Goal: Task Accomplishment & Management: Complete application form

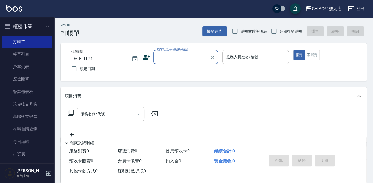
click at [163, 58] on input "顧客姓名/手機號碼/編號" at bounding box center [182, 56] width 52 height 9
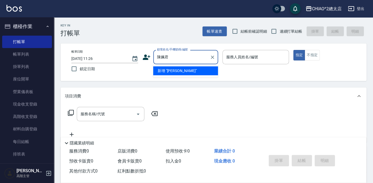
type input "陳姵君"
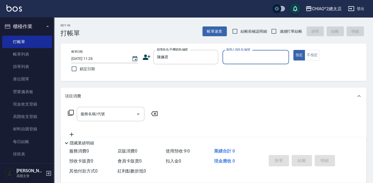
click at [239, 55] on input "服務人員姓名/編號" at bounding box center [256, 56] width 62 height 9
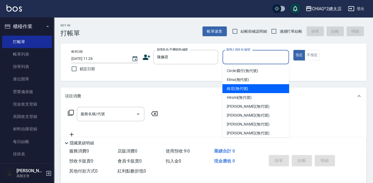
click at [235, 88] on span "維尼 (無代號)" at bounding box center [238, 89] width 22 height 6
type input "維尼(無代號)"
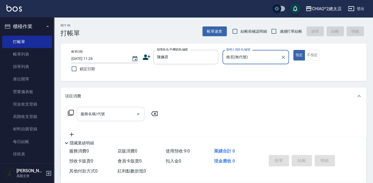
click at [104, 116] on div "服務名稱/代號 服務名稱/代號" at bounding box center [111, 114] width 68 height 14
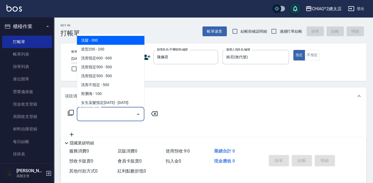
click at [95, 38] on span "洗髮 - 300" at bounding box center [111, 40] width 68 height 9
type input "洗髮(103103)"
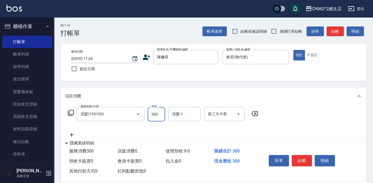
click at [154, 117] on input "300" at bounding box center [157, 114] width 18 height 15
type input "400"
click at [302, 161] on button "結帳" at bounding box center [302, 160] width 20 height 11
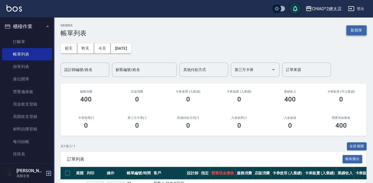
click at [353, 29] on button "新開單" at bounding box center [356, 30] width 20 height 10
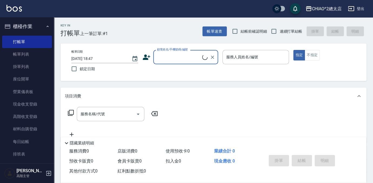
click at [190, 57] on input "顧客姓名/手機號碼/編號" at bounding box center [179, 56] width 47 height 9
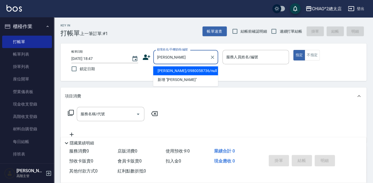
click at [180, 66] on ul "[PERSON_NAME]/0980058736/null 新增 "[PERSON_NAME]"" at bounding box center [185, 75] width 65 height 22
click at [202, 71] on li "[PERSON_NAME]/0980058736/null" at bounding box center [185, 71] width 65 height 9
type input "[PERSON_NAME]/0980058736/null"
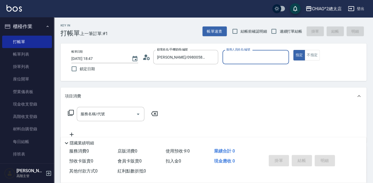
click at [251, 63] on div "服務人員姓名/編號" at bounding box center [256, 57] width 67 height 14
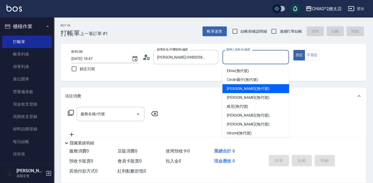
click at [250, 86] on span "[PERSON_NAME] (無代號)" at bounding box center [248, 89] width 43 height 6
type input "[PERSON_NAME](無代號)"
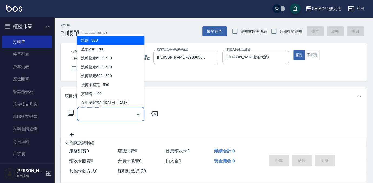
click at [121, 117] on input "服務名稱/代號" at bounding box center [106, 113] width 55 height 9
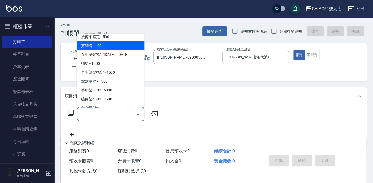
scroll to position [74, 0]
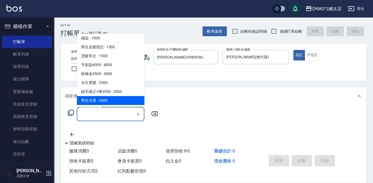
click at [100, 101] on span "男生冷燙 - 2000" at bounding box center [111, 100] width 68 height 9
type input "男生冷燙(103125)"
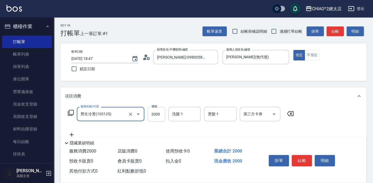
click at [162, 114] on input "2000" at bounding box center [157, 114] width 18 height 15
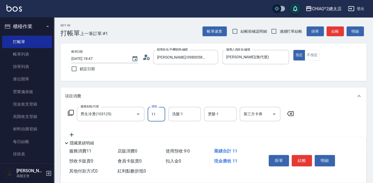
scroll to position [0, 0]
type input "1800"
click at [153, 98] on div "項目消費" at bounding box center [210, 97] width 291 height 6
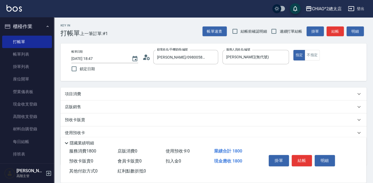
click at [167, 100] on div "項目消費 服務名稱/代號 男生冷燙(103125) 服務名稱/代號 價格 1800 價格 洗髮-1 洗髮-1 燙髮-1 燙髮-1 第三方卡券 第三方卡券 店販…" at bounding box center [214, 127] width 306 height 78
click at [169, 96] on div "項目消費" at bounding box center [210, 94] width 291 height 6
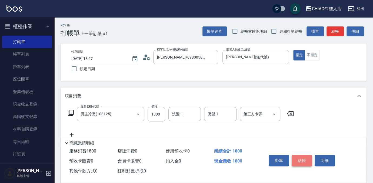
click at [309, 158] on button "結帳" at bounding box center [302, 160] width 20 height 11
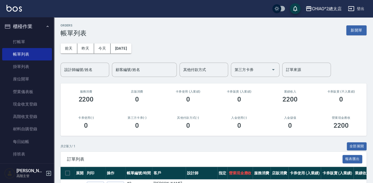
click at [358, 25] on div "ORDERS 帳單列表 新開單" at bounding box center [214, 30] width 306 height 13
drag, startPoint x: 360, startPoint y: 29, endPoint x: 308, endPoint y: 42, distance: 53.6
click at [360, 28] on button "新開單" at bounding box center [356, 30] width 20 height 10
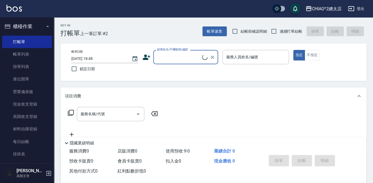
click at [195, 57] on input "顧客姓名/手機號碼/編號" at bounding box center [179, 56] width 47 height 9
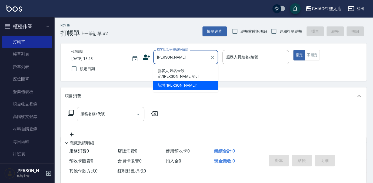
type input "[PERSON_NAME]"
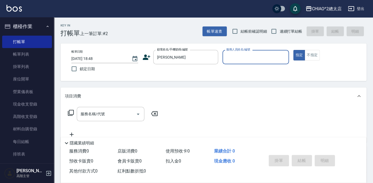
click at [247, 57] on input "服務人員姓名/編號" at bounding box center [256, 56] width 62 height 9
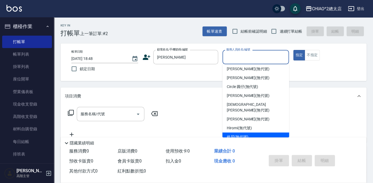
scroll to position [20, 0]
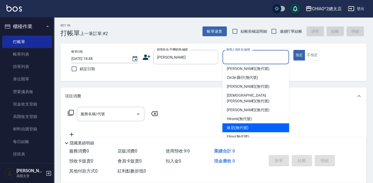
click at [245, 125] on div "維尼 (無代號)" at bounding box center [256, 128] width 67 height 9
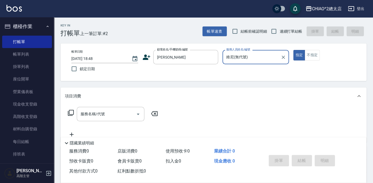
type input "維尼(無代號)"
click at [136, 107] on div "服務名稱/代號 服務名稱/代號" at bounding box center [214, 123] width 306 height 37
click at [131, 111] on input "服務名稱/代號" at bounding box center [106, 113] width 55 height 9
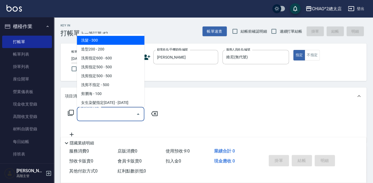
click at [83, 41] on span "洗髮 - 300" at bounding box center [111, 40] width 68 height 9
type input "洗髮(103103)"
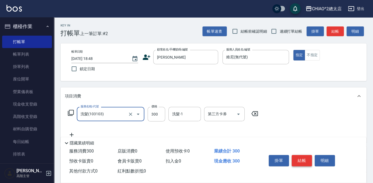
click at [301, 157] on button "結帳" at bounding box center [302, 160] width 20 height 11
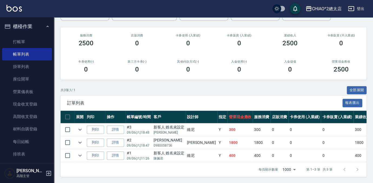
scroll to position [59, 0]
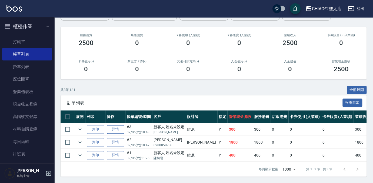
click at [119, 127] on link "詳情" at bounding box center [115, 129] width 17 height 8
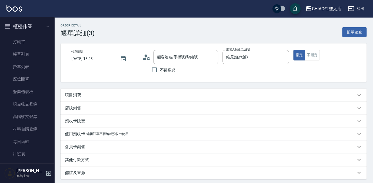
type input "維尼(無代號)"
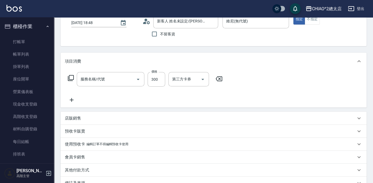
type input "新客人 姓名未設定/[PERSON_NAME]/null"
type input "洗髮(103103)"
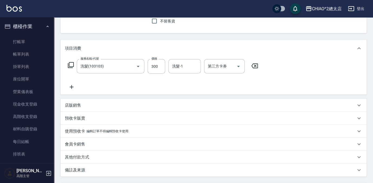
click at [82, 157] on p "其他付款方式" at bounding box center [77, 158] width 24 height 6
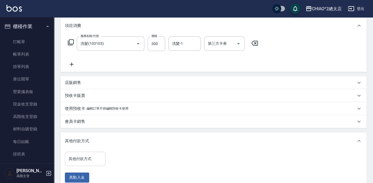
scroll to position [98, 0]
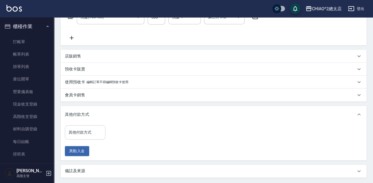
click at [83, 135] on input "其他付款方式" at bounding box center [85, 132] width 36 height 9
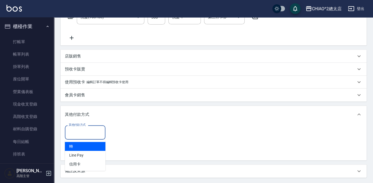
click at [77, 146] on span "轉" at bounding box center [85, 146] width 41 height 9
type input "轉"
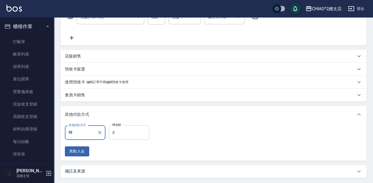
click at [118, 136] on input "0" at bounding box center [129, 132] width 41 height 15
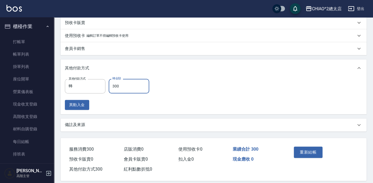
scroll to position [151, 0]
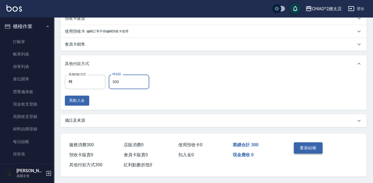
type input "300"
click at [304, 145] on button "重新結帳" at bounding box center [308, 147] width 29 height 11
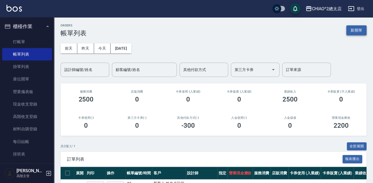
click at [357, 33] on button "新開單" at bounding box center [356, 30] width 20 height 10
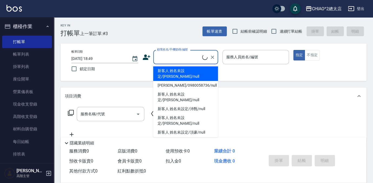
click at [182, 60] on input "顧客姓名/手機號碼/編號" at bounding box center [179, 56] width 47 height 9
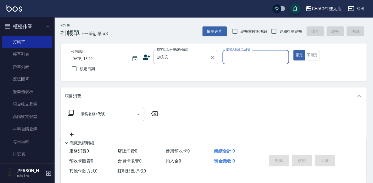
click at [187, 58] on input "加安安" at bounding box center [182, 56] width 52 height 9
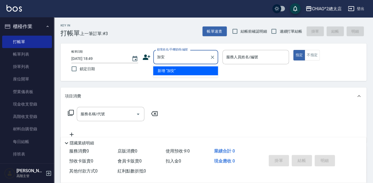
click at [170, 72] on li "新增 "加安"" at bounding box center [185, 71] width 65 height 9
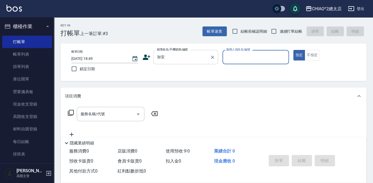
click at [158, 57] on input "加安" at bounding box center [182, 56] width 52 height 9
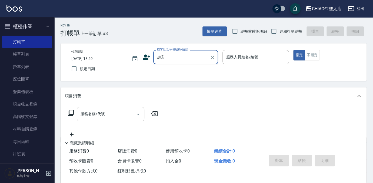
click at [158, 57] on input "加安" at bounding box center [182, 56] width 52 height 9
click at [160, 57] on input "加安" at bounding box center [182, 56] width 52 height 9
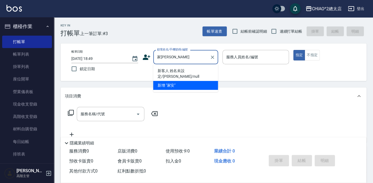
click at [172, 70] on li "新客人 姓名未設定/[PERSON_NAME]/null" at bounding box center [185, 74] width 65 height 15
type input "新客人 姓名未設定/[PERSON_NAME]/null"
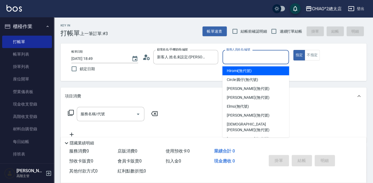
click at [257, 57] on input "服務人員姓名/編號" at bounding box center [256, 56] width 62 height 9
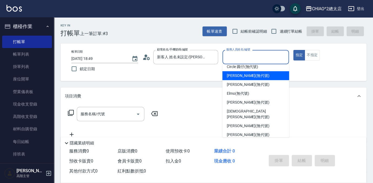
scroll to position [20, 0]
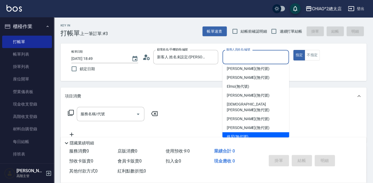
click at [234, 134] on div "維尼 (無代號)" at bounding box center [256, 136] width 67 height 9
type input "維尼(無代號)"
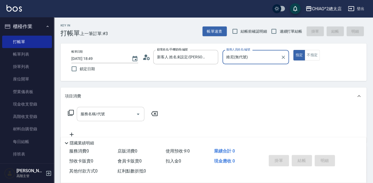
click at [116, 111] on input "服務名稱/代號" at bounding box center [106, 113] width 55 height 9
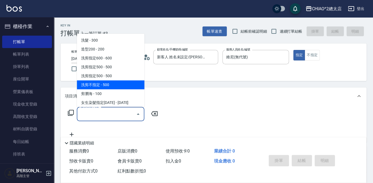
click at [112, 82] on span "洗剪不指定 - 500" at bounding box center [111, 85] width 68 height 9
type input "洗剪不指定(103110)"
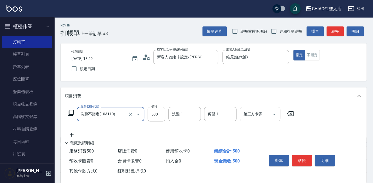
click at [166, 114] on div "服務名稱/代號 洗剪不指定(103110) 服務名稱/代號 價格 500 價格 洗髮-1 洗髮-1 剪髮-1 剪髮-1 第三方卡券 第三方卡券" at bounding box center [181, 114] width 232 height 15
drag, startPoint x: 166, startPoint y: 114, endPoint x: 163, endPoint y: 116, distance: 3.8
click at [163, 116] on input "500" at bounding box center [157, 114] width 18 height 15
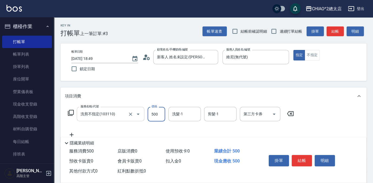
click at [111, 116] on input "洗剪不指定(103110)" at bounding box center [103, 113] width 48 height 9
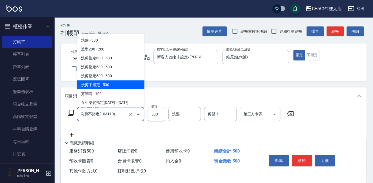
click at [95, 84] on span "洗剪不指定 - 500" at bounding box center [111, 85] width 68 height 9
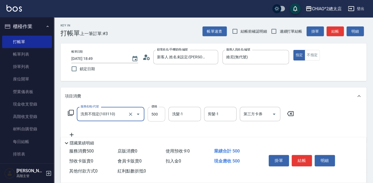
click at [154, 118] on input "500" at bounding box center [157, 114] width 18 height 15
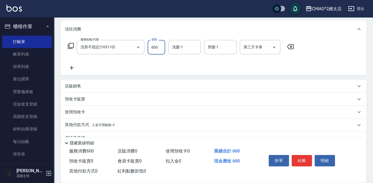
scroll to position [79, 0]
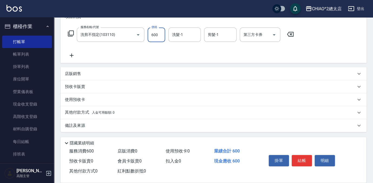
type input "600"
click at [82, 111] on p "其他付款方式 入金可用餘額: 0" at bounding box center [90, 113] width 50 height 6
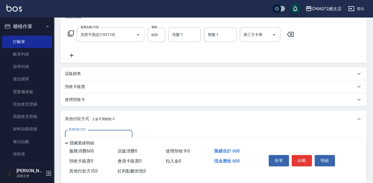
scroll to position [0, 0]
click at [78, 133] on input "其他付款方式" at bounding box center [98, 136] width 63 height 9
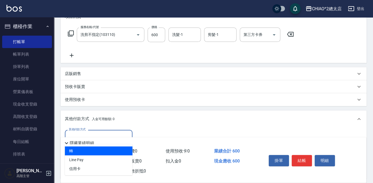
click at [80, 153] on span "轉" at bounding box center [99, 151] width 68 height 9
type input "轉"
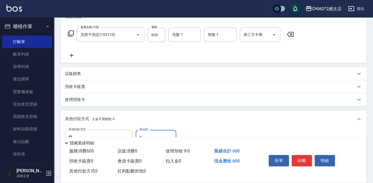
click at [146, 134] on input "0" at bounding box center [156, 137] width 41 height 15
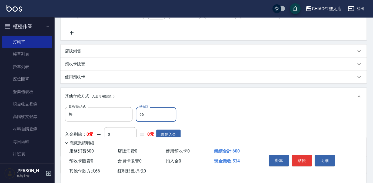
scroll to position [129, 0]
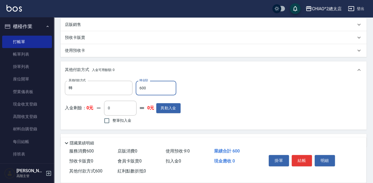
type input "600"
click at [259, 95] on div "其他付款方式 轉 其他付款方式 轉金額 600 轉金額 入金剩餘： 0元 0 ​ 整筆扣入金 0元 異動入金" at bounding box center [213, 103] width 297 height 44
click at [307, 159] on button "結帳" at bounding box center [302, 160] width 20 height 11
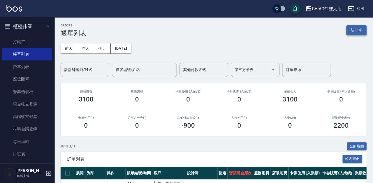
click at [357, 28] on button "新開單" at bounding box center [356, 30] width 20 height 10
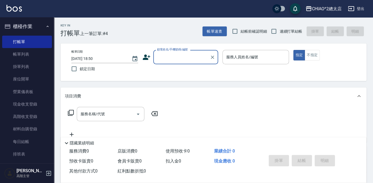
click at [180, 55] on input "顧客姓名/手機號碼/編號" at bounding box center [182, 56] width 52 height 9
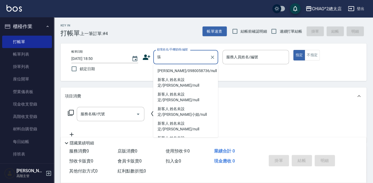
click at [177, 70] on li "[PERSON_NAME]/0980058736/null" at bounding box center [185, 71] width 65 height 9
type input "[PERSON_NAME]/0980058736/null"
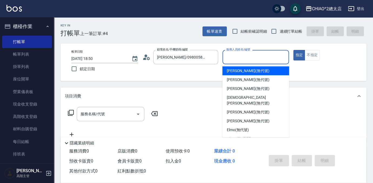
click at [232, 61] on input "服務人員姓名/編號" at bounding box center [256, 56] width 62 height 9
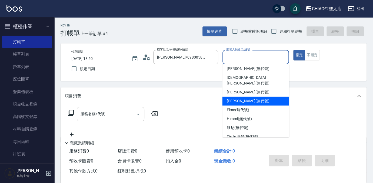
click at [245, 98] on span "[PERSON_NAME] (無代號)" at bounding box center [248, 101] width 43 height 6
type input "[PERSON_NAME](無代號)"
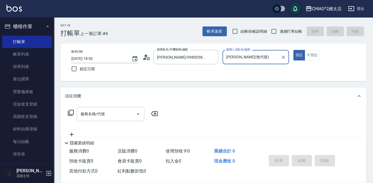
click at [111, 116] on input "服務名稱/代號" at bounding box center [106, 113] width 55 height 9
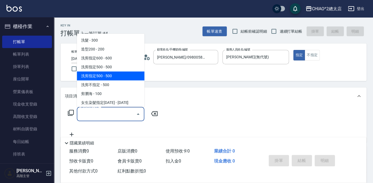
click at [100, 74] on span "洗剪指定500 - 500" at bounding box center [111, 76] width 68 height 9
type input "洗剪指定500(103109)"
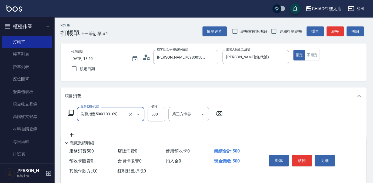
click at [160, 114] on input "500" at bounding box center [157, 114] width 18 height 15
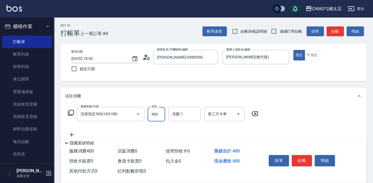
type input "400"
click at [304, 105] on div "項目消費" at bounding box center [214, 96] width 306 height 17
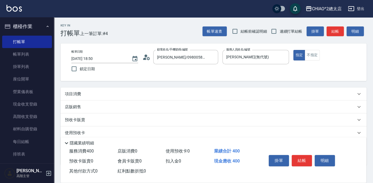
click at [247, 96] on div "項目消費" at bounding box center [210, 94] width 291 height 6
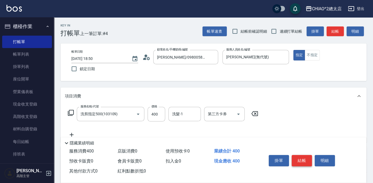
click at [302, 158] on button "結帳" at bounding box center [302, 160] width 20 height 11
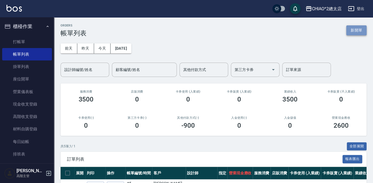
click at [352, 30] on button "新開單" at bounding box center [356, 30] width 20 height 10
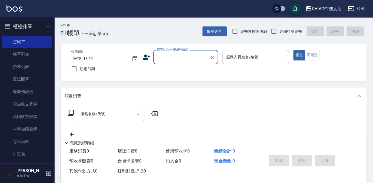
click at [186, 56] on input "顧客姓名/手機號碼/編號" at bounding box center [182, 56] width 52 height 9
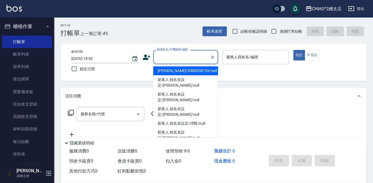
click at [180, 70] on li "[PERSON_NAME]/0980058736/null" at bounding box center [185, 71] width 65 height 9
type input "[PERSON_NAME]/0980058736/null"
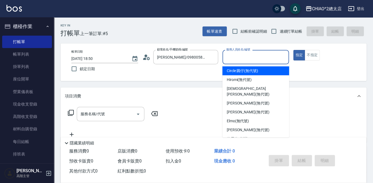
click at [239, 58] on input "服務人員姓名/編號" at bounding box center [256, 56] width 62 height 9
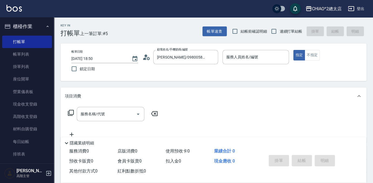
click at [347, 107] on div "服務名稱/代號 服務名稱/代號" at bounding box center [214, 123] width 306 height 37
